Goal: Download file/media

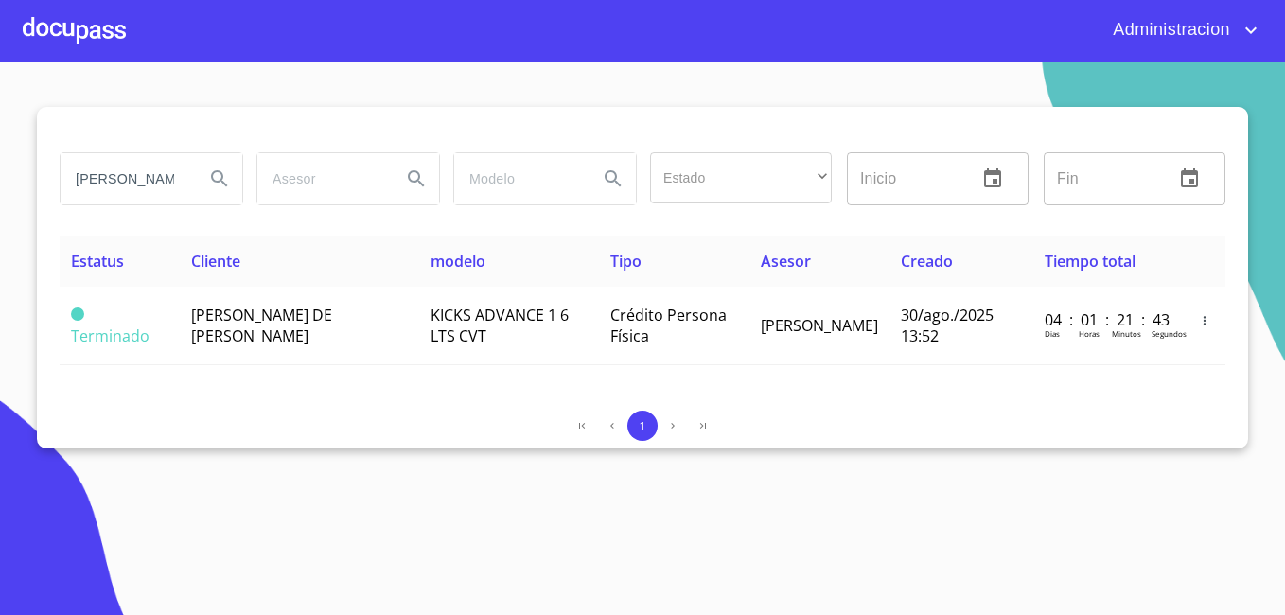
click at [146, 157] on input "[PERSON_NAME] DE [PERSON_NAME]" at bounding box center [125, 178] width 129 height 51
type input "r"
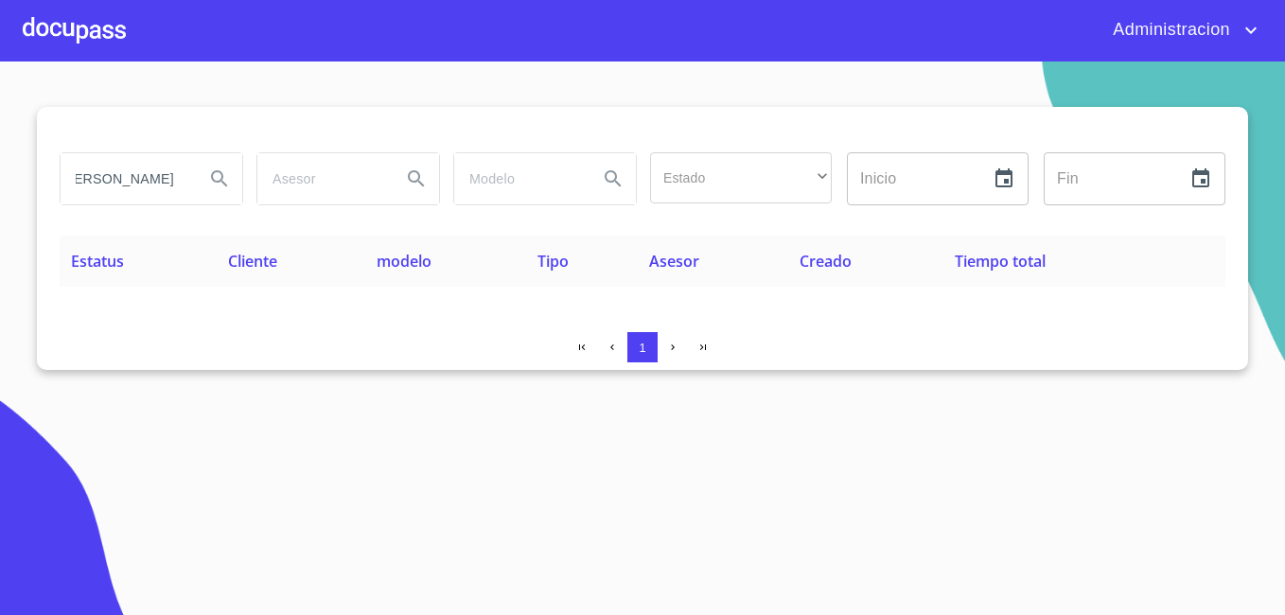
click at [135, 176] on input "[PERSON_NAME]" at bounding box center [125, 178] width 129 height 51
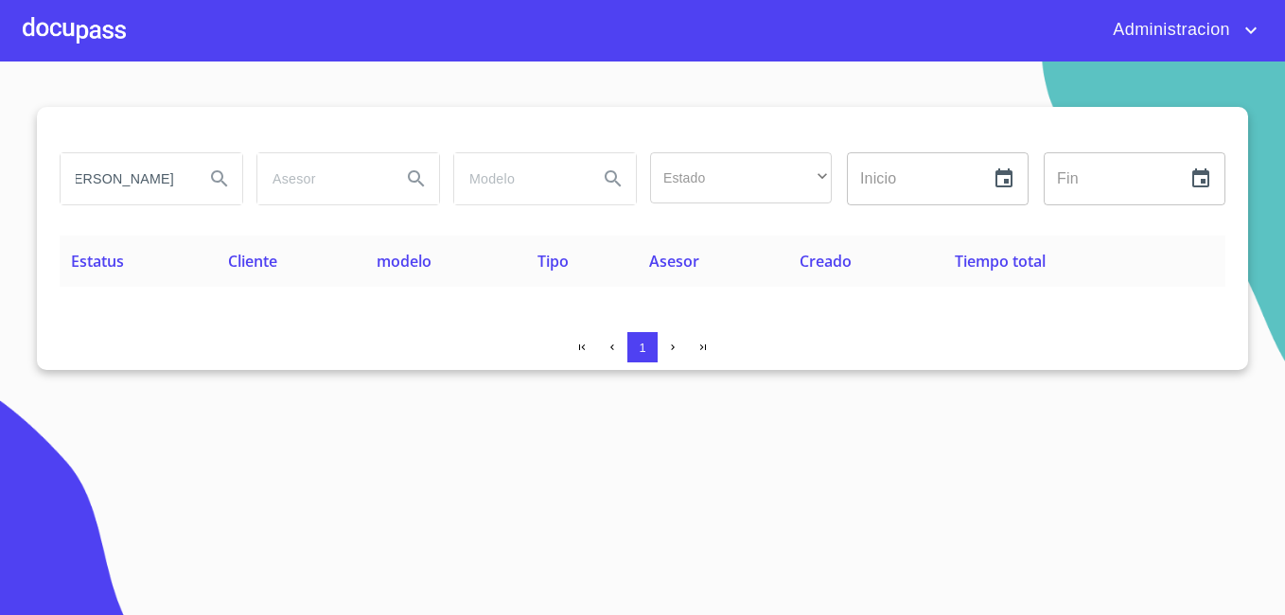
type input "[PERSON_NAME]"
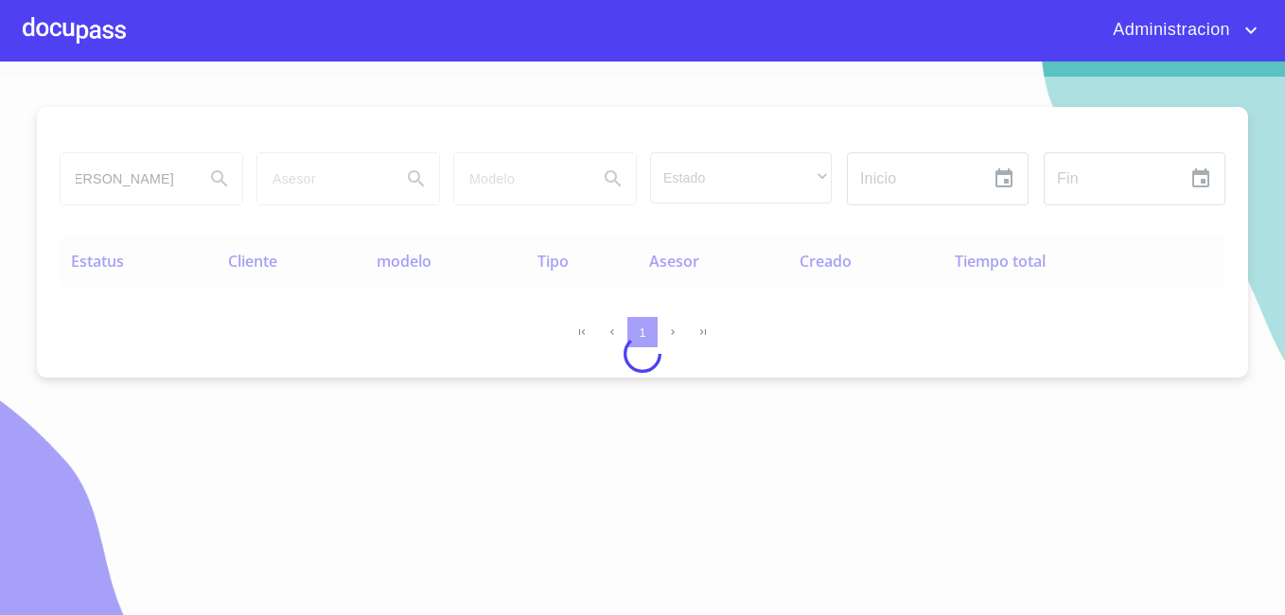
scroll to position [0, 0]
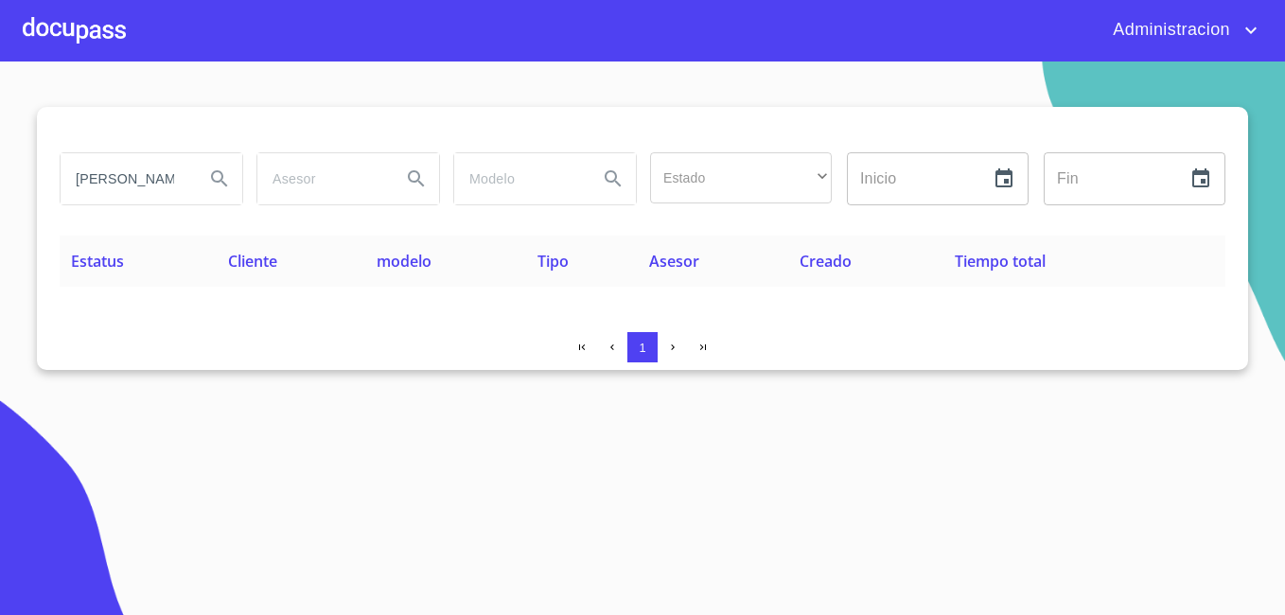
click at [142, 174] on input "[PERSON_NAME]" at bounding box center [125, 178] width 129 height 51
click at [156, 186] on input "[PERSON_NAME]" at bounding box center [125, 178] width 129 height 51
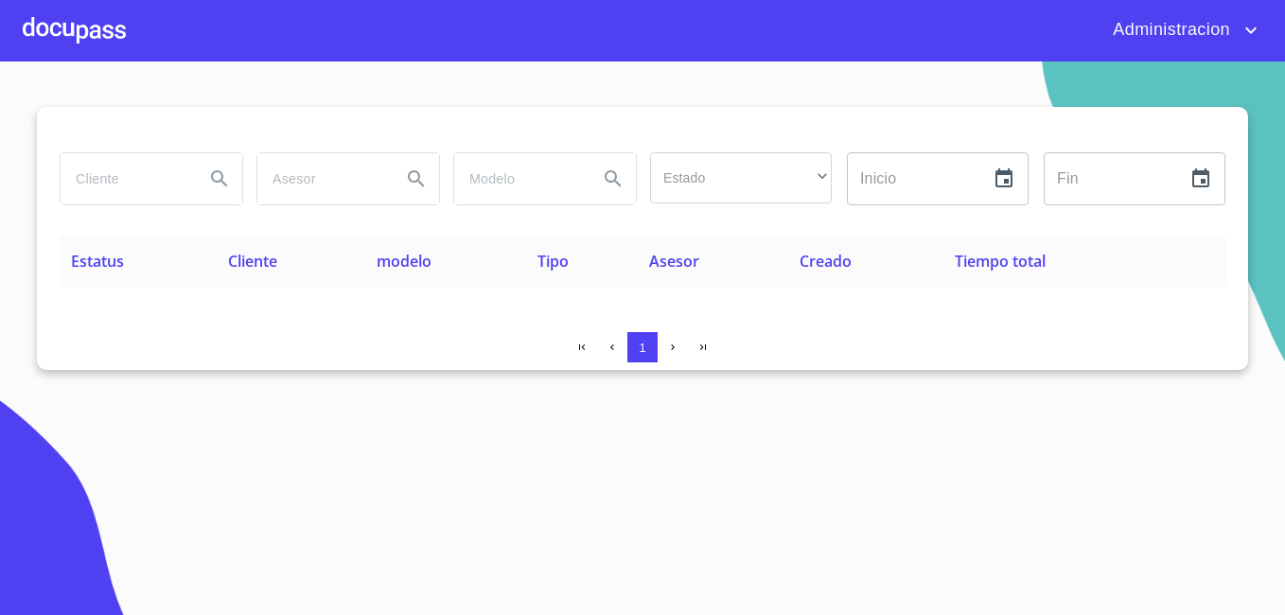
paste input "[PERSON_NAME]"
type input "[PERSON_NAME]"
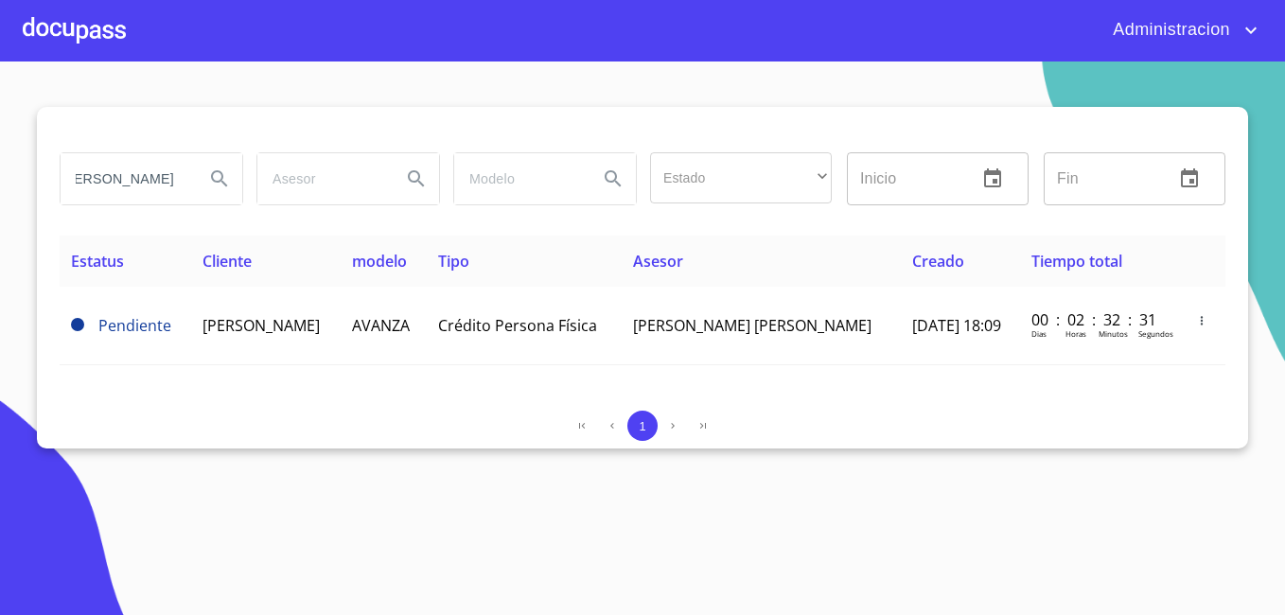
scroll to position [0, 0]
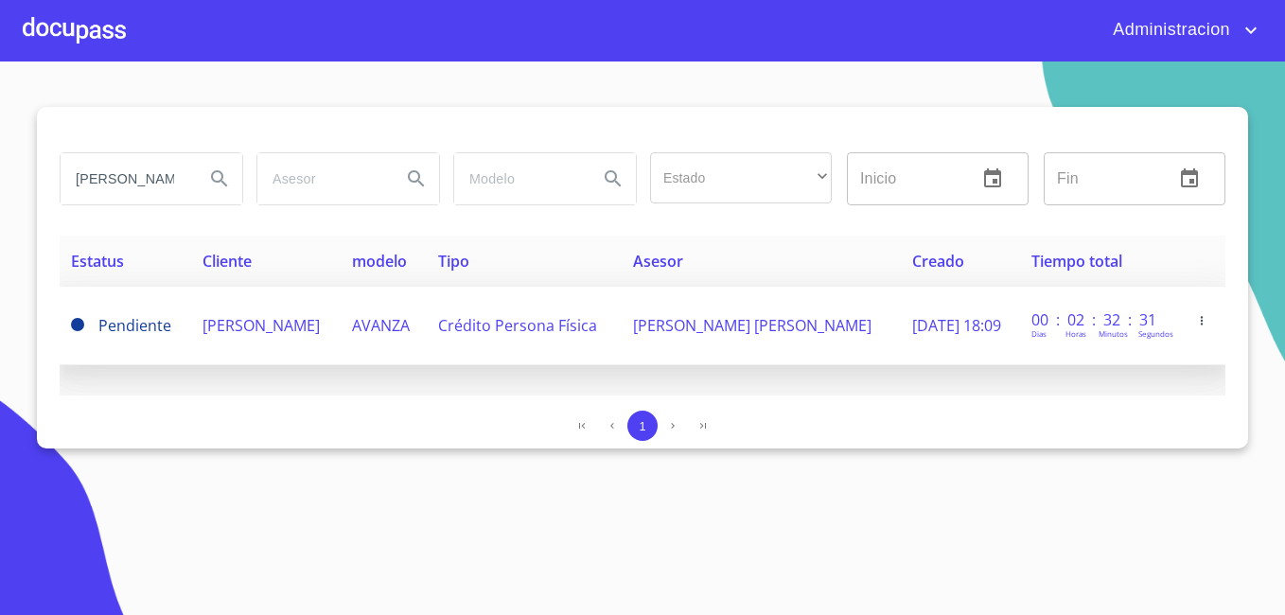
click at [255, 355] on td "[PERSON_NAME]" at bounding box center [266, 326] width 150 height 79
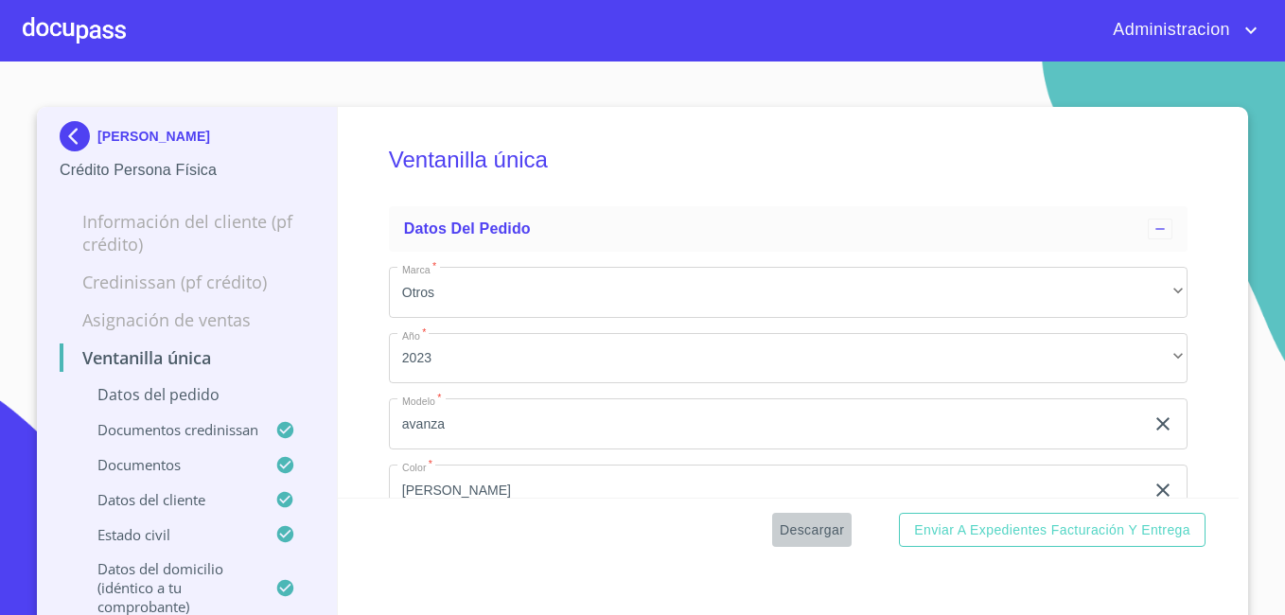
click at [789, 530] on span "Descargar" at bounding box center [812, 531] width 64 height 24
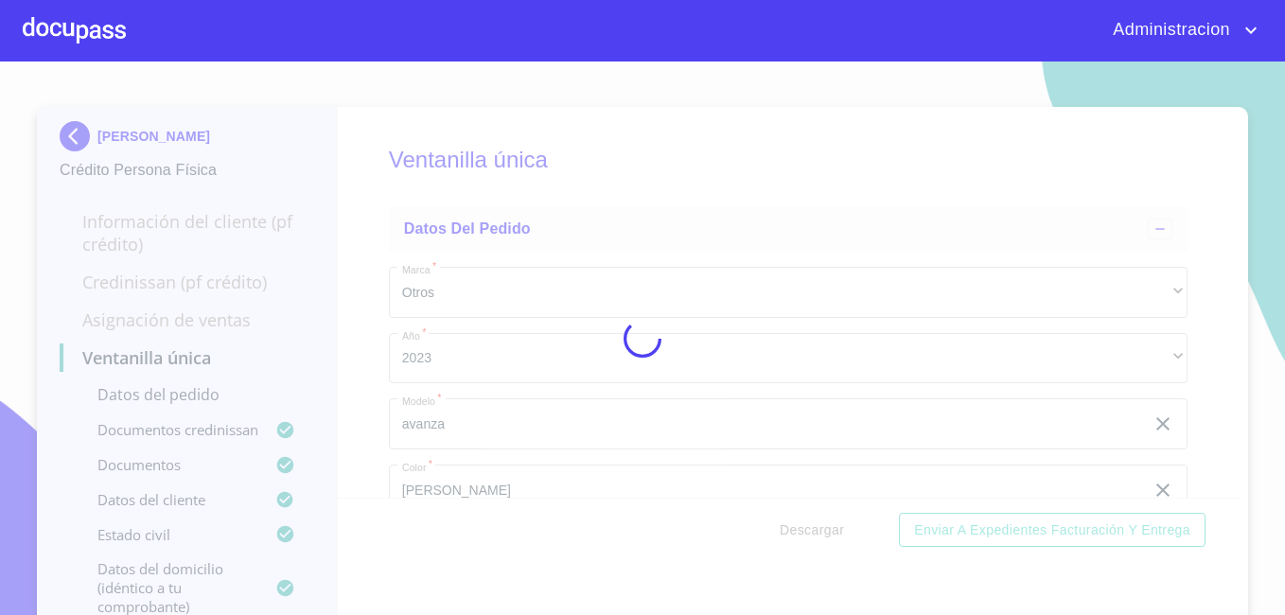
click at [789, 530] on div at bounding box center [642, 339] width 1285 height 554
click at [789, 530] on div "0%" at bounding box center [642, 339] width 1285 height 554
click at [789, 530] on div "10%" at bounding box center [642, 339] width 1285 height 554
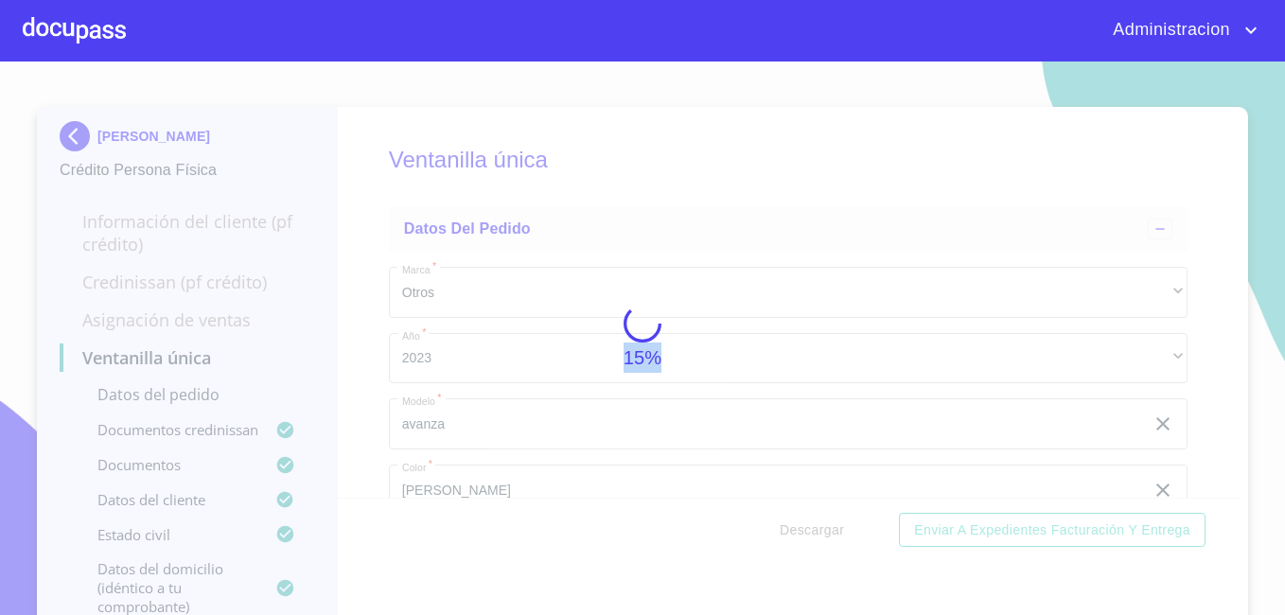
click at [789, 530] on div "15%" at bounding box center [642, 339] width 1285 height 554
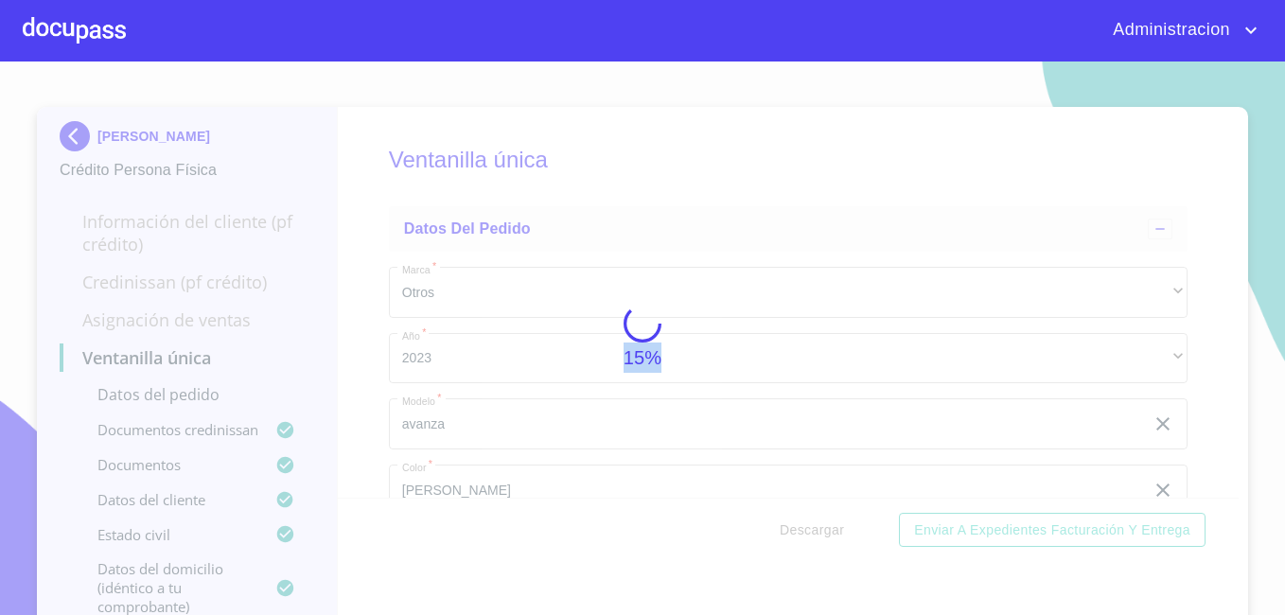
click at [789, 530] on div "15%" at bounding box center [642, 339] width 1285 height 554
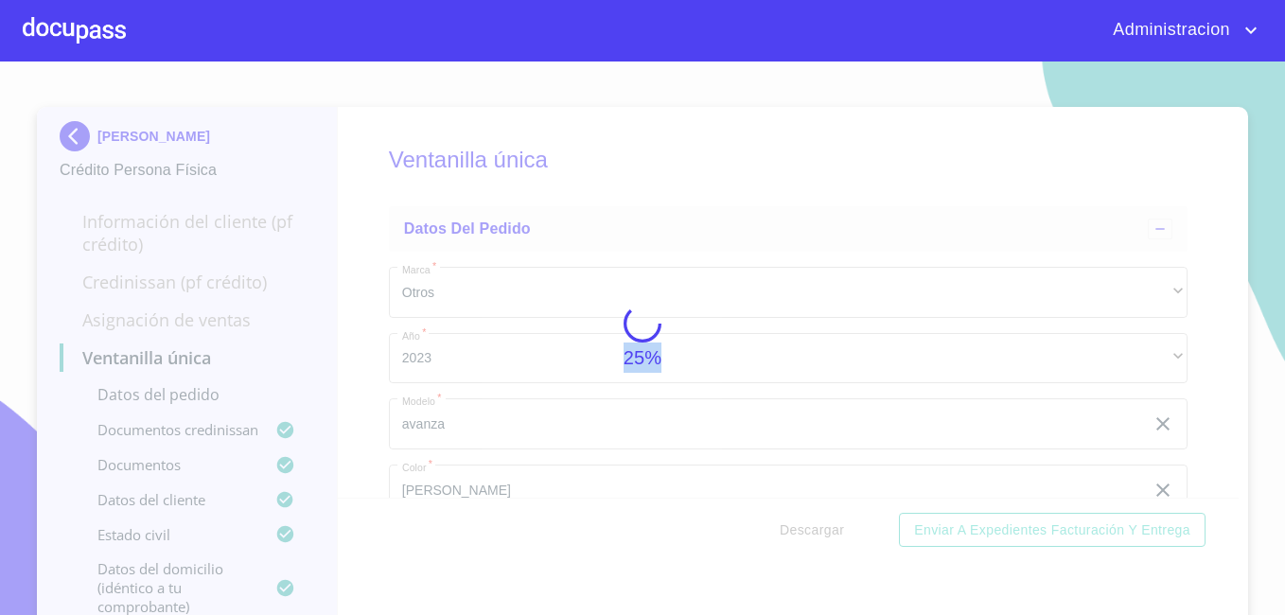
click at [789, 530] on div "25%" at bounding box center [642, 339] width 1285 height 554
click at [789, 530] on div "74%" at bounding box center [642, 339] width 1285 height 554
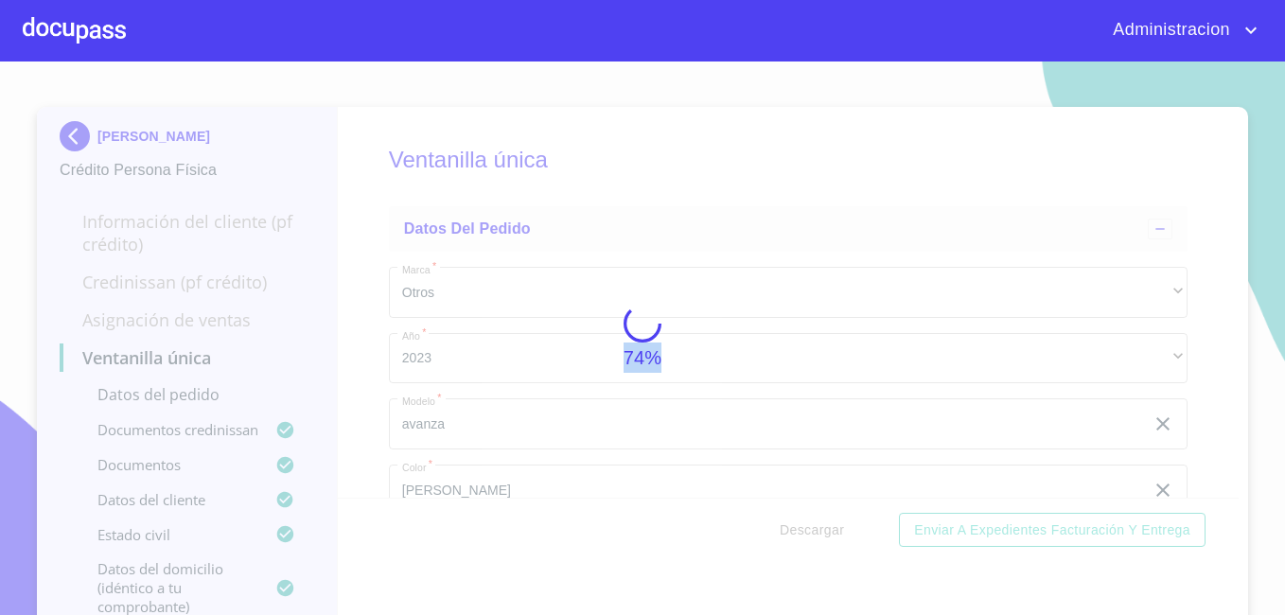
click at [789, 530] on div "74%" at bounding box center [642, 339] width 1285 height 554
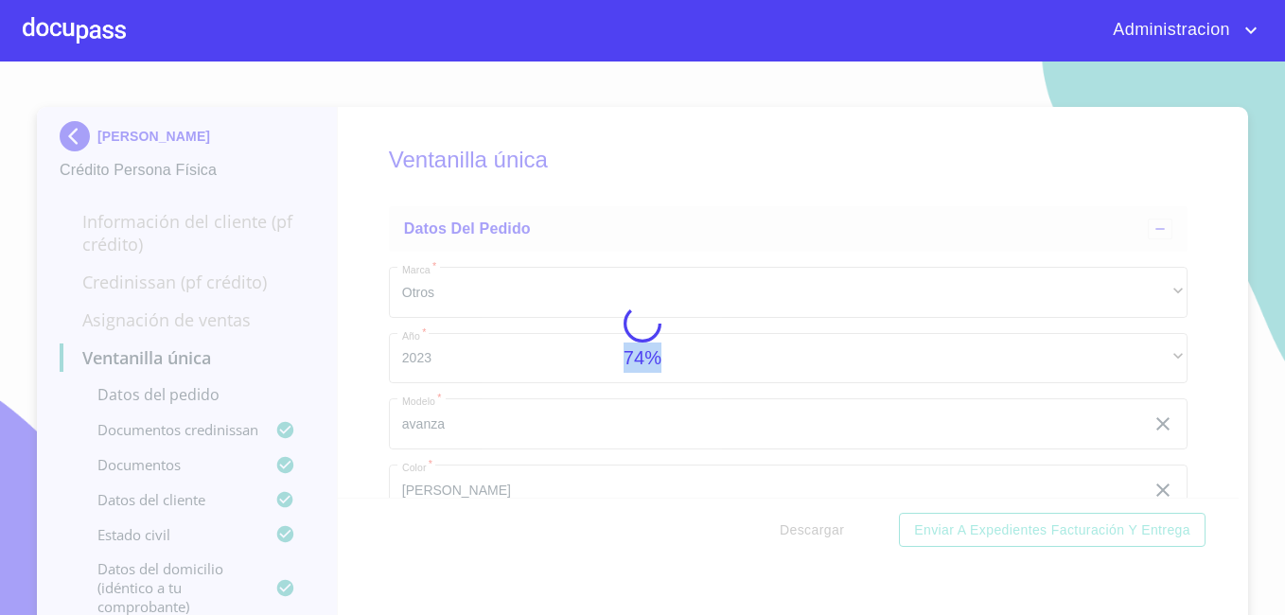
click at [789, 530] on div "74%" at bounding box center [642, 339] width 1285 height 554
